Goal: Find specific page/section: Find specific page/section

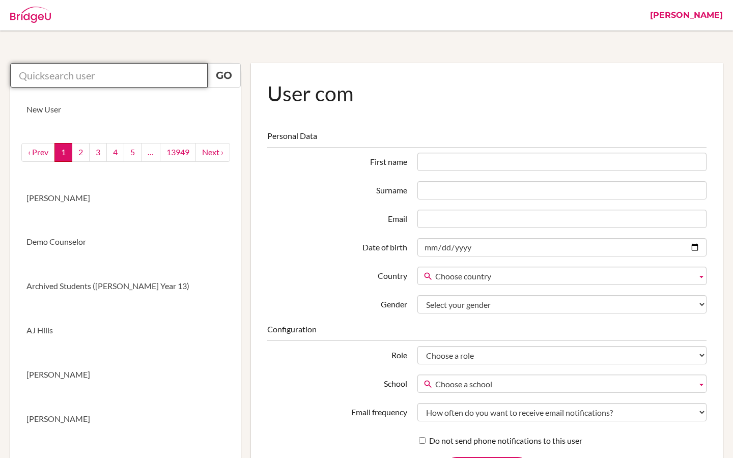
click at [162, 76] on input "text" at bounding box center [109, 75] width 198 height 24
paste input "school_counselor@mbo.edu.mn"
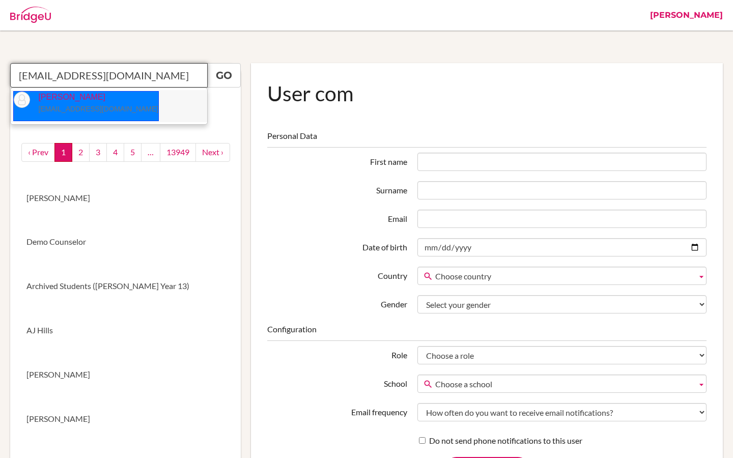
click at [119, 114] on p "Uyanga Seseer school_counselor@mbo.edu.mn" at bounding box center [94, 103] width 128 height 23
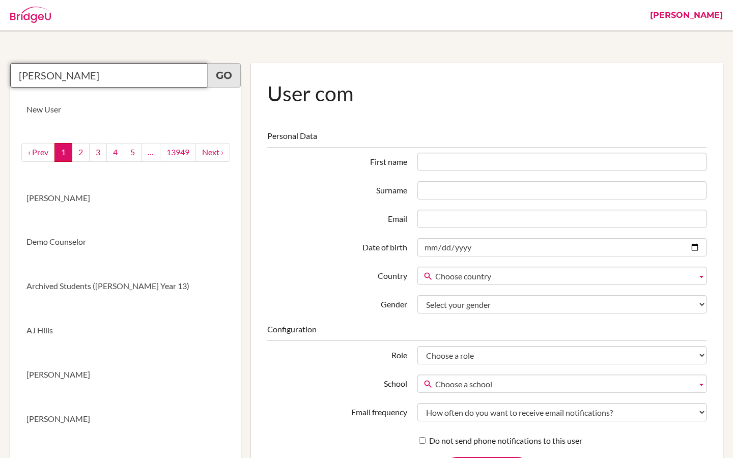
type input "Uyanga Seseer"
click at [227, 79] on link "Go" at bounding box center [224, 75] width 34 height 24
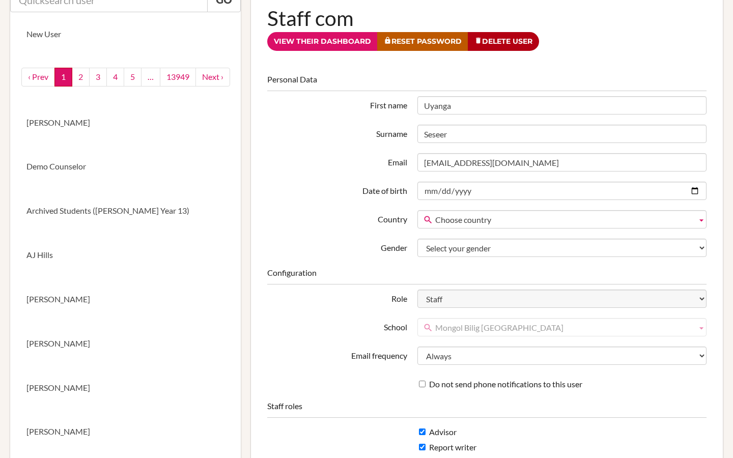
scroll to position [76, 0]
drag, startPoint x: 457, startPoint y: 106, endPoint x: 412, endPoint y: 106, distance: 44.8
click at [412, 106] on div "Uyanga" at bounding box center [561, 105] width 299 height 18
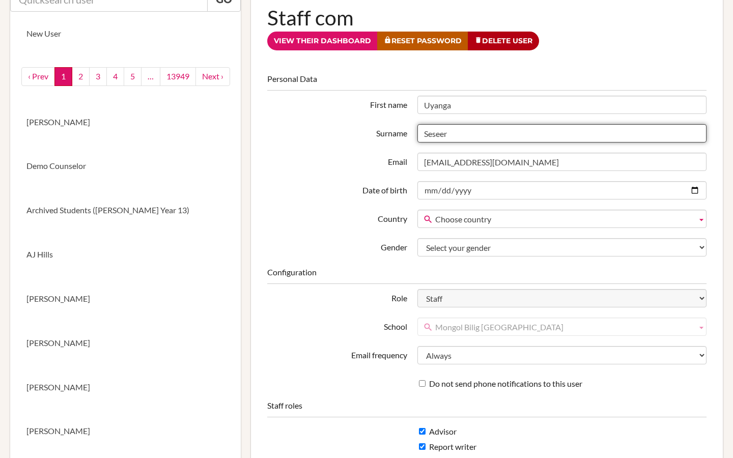
drag, startPoint x: 455, startPoint y: 135, endPoint x: 408, endPoint y: 135, distance: 47.4
click at [408, 135] on div "Surname Seseer" at bounding box center [487, 133] width 450 height 18
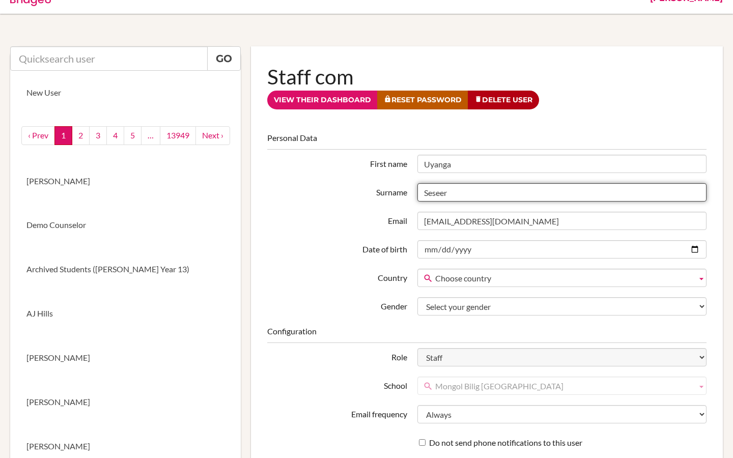
scroll to position [0, 0]
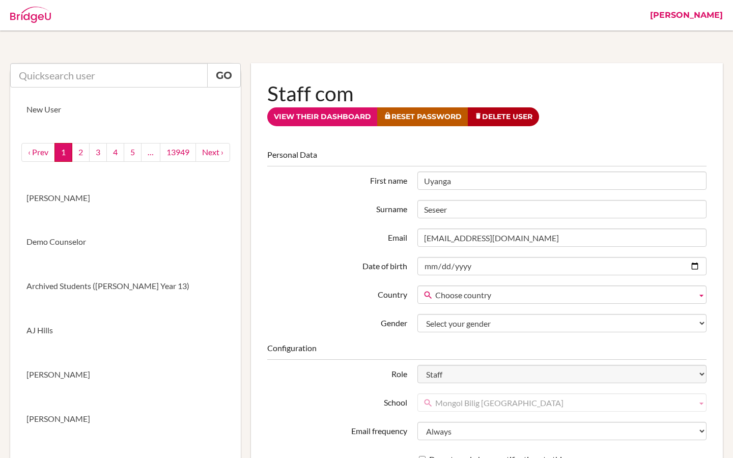
click at [714, 14] on link "[PERSON_NAME]" at bounding box center [686, 15] width 83 height 31
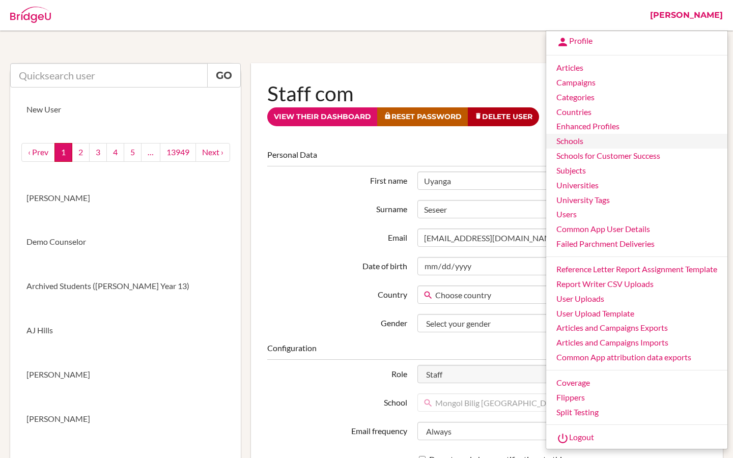
click at [574, 145] on link "Schools" at bounding box center [636, 141] width 181 height 15
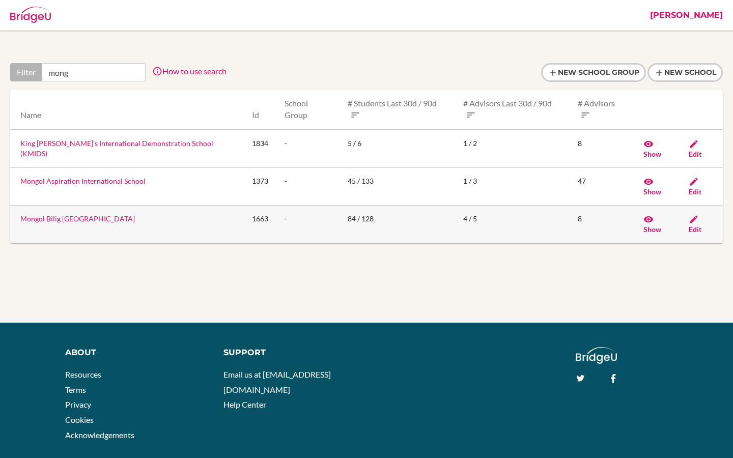
type input "mong"
click at [84, 214] on link "Mongol Bilig [GEOGRAPHIC_DATA]" at bounding box center [77, 218] width 115 height 9
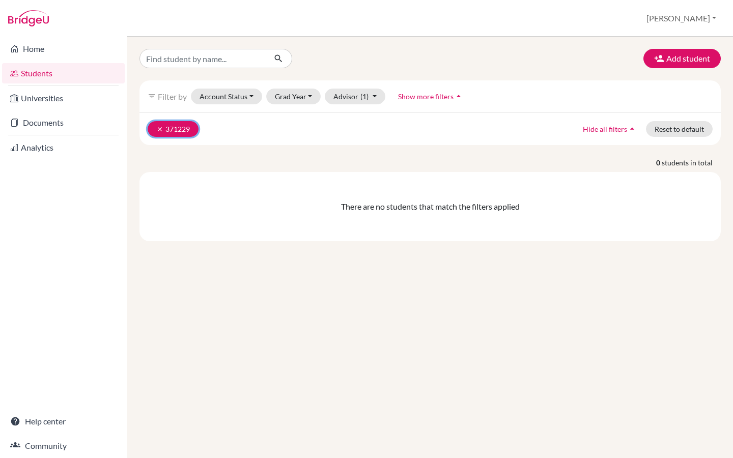
click at [171, 129] on button "clear 371229" at bounding box center [173, 129] width 51 height 16
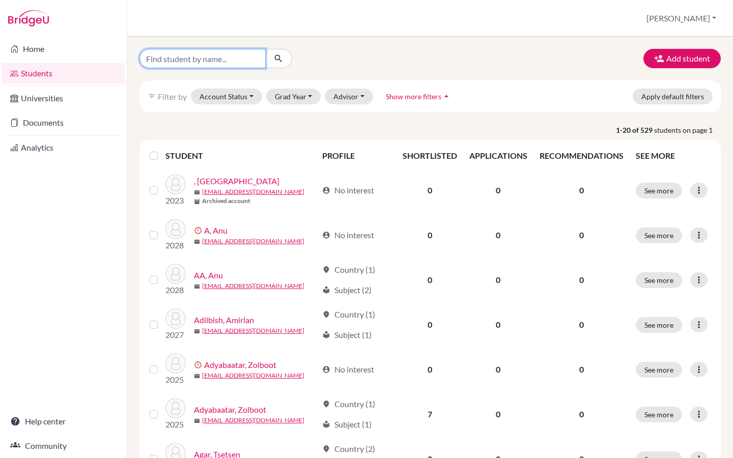
click at [170, 59] on input "Find student by name..." at bounding box center [203, 58] width 126 height 19
paste input "[PERSON_NAME]'s"
click at [221, 61] on input "[PERSON_NAME]" at bounding box center [203, 58] width 126 height 19
type input "[PERSON_NAME]"
click at [275, 59] on icon "submit" at bounding box center [278, 58] width 10 height 10
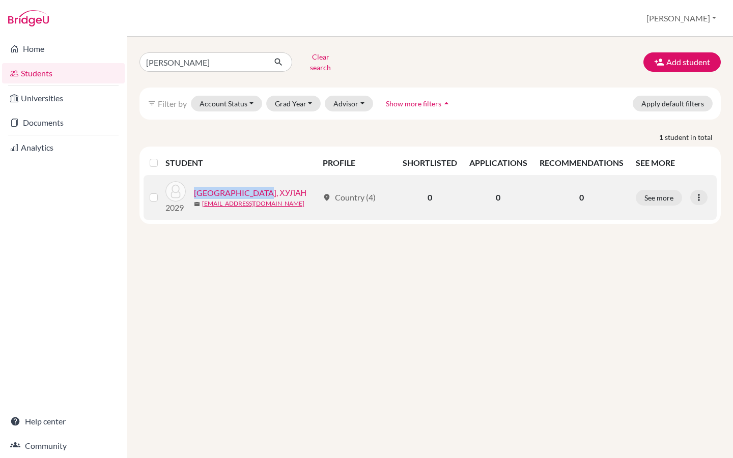
drag, startPoint x: 275, startPoint y: 186, endPoint x: 195, endPoint y: 187, distance: 79.9
click at [195, 187] on div "Цогбадрах, ХУЛАН" at bounding box center [256, 193] width 124 height 12
click at [228, 187] on link "Цогбадрах, ХУЛАН" at bounding box center [250, 193] width 113 height 12
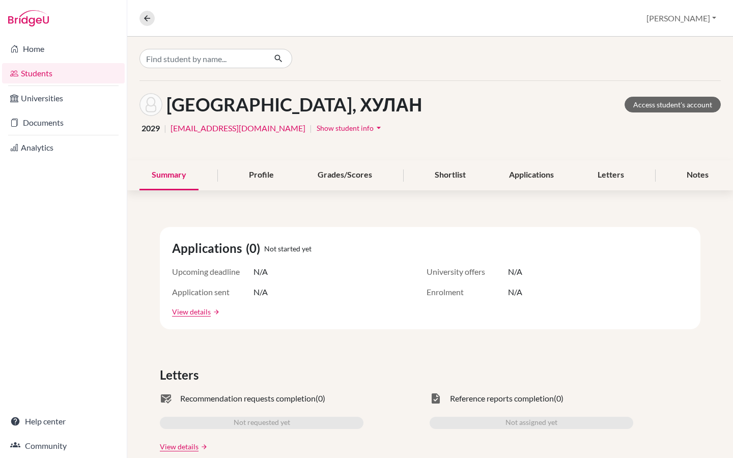
scroll to position [10, 0]
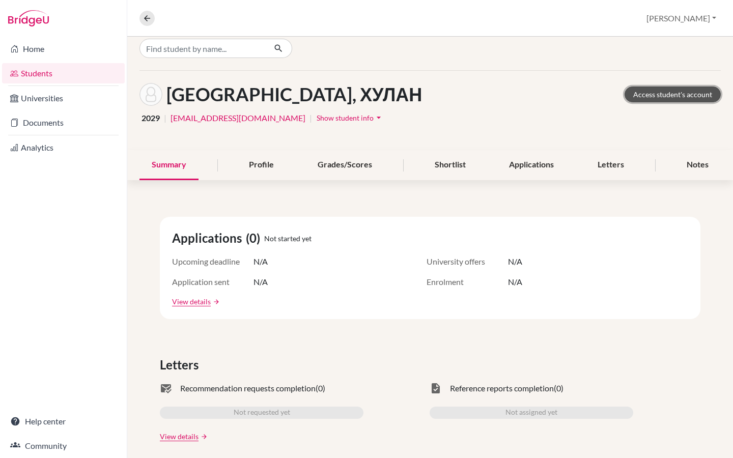
click at [645, 97] on link "Access student's account" at bounding box center [673, 95] width 96 height 16
